Goal: Find specific page/section: Find specific page/section

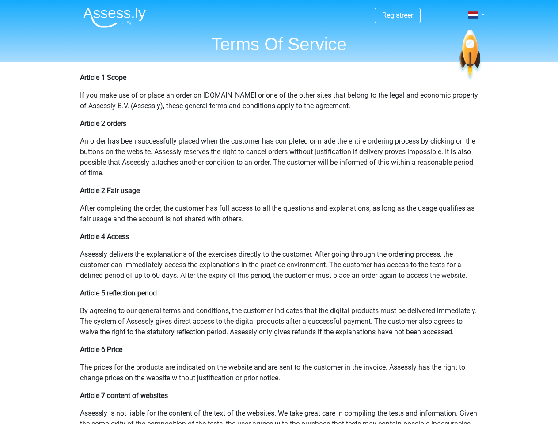
click at [473, 15] on span at bounding box center [472, 14] width 9 height 7
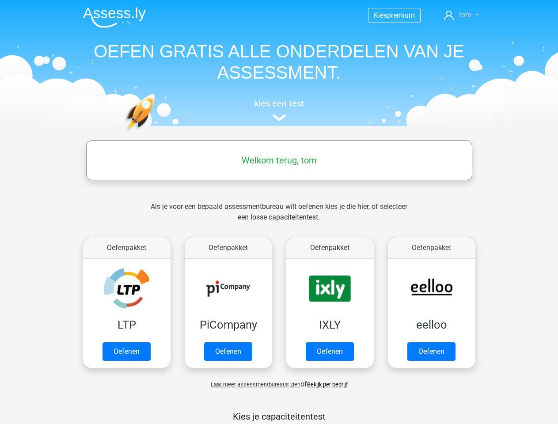
click at [461, 15] on span "tom" at bounding box center [465, 15] width 12 height 8
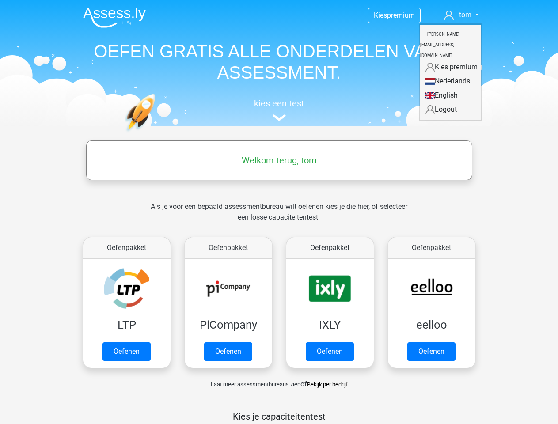
click at [253, 384] on span "Laat meer assessmentbureaus zien" at bounding box center [256, 384] width 90 height 7
